Goal: Information Seeking & Learning: Learn about a topic

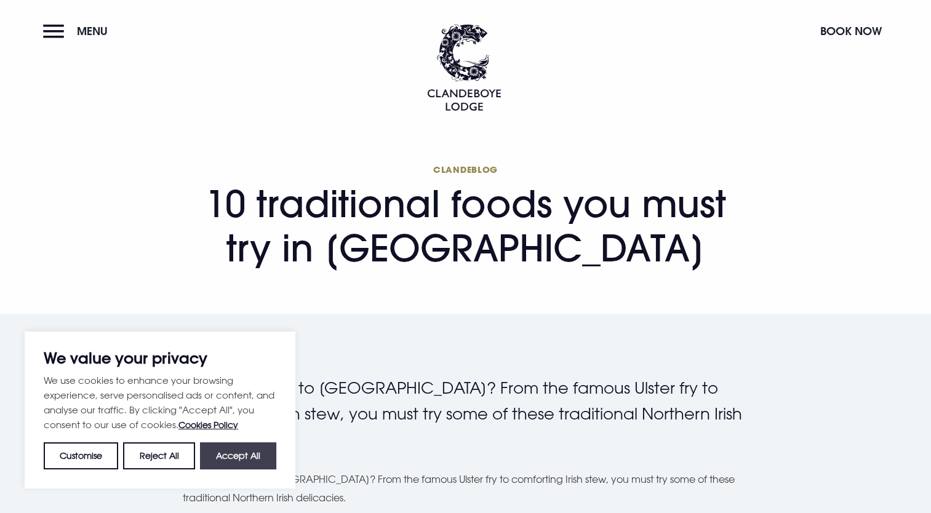
click at [225, 459] on button "Accept All" at bounding box center [238, 456] width 76 height 27
checkbox input "true"
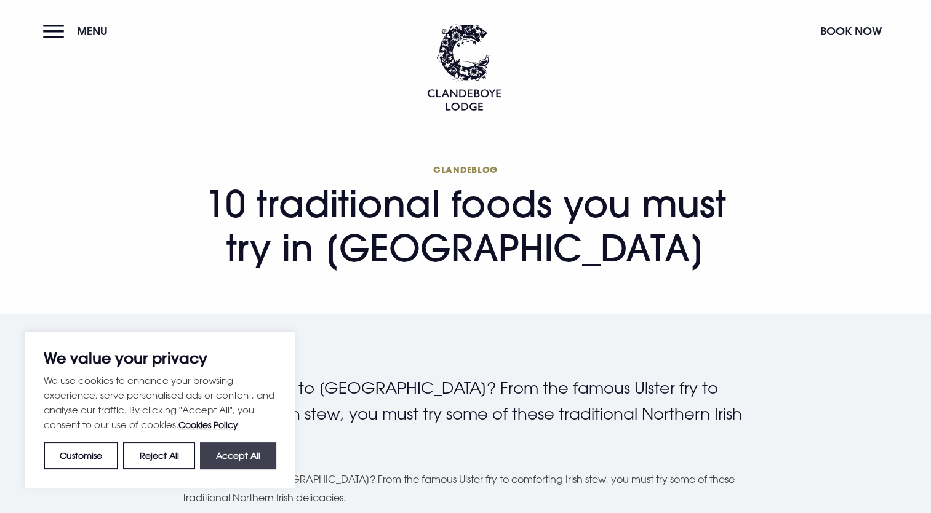
checkbox input "true"
